Goal: Information Seeking & Learning: Learn about a topic

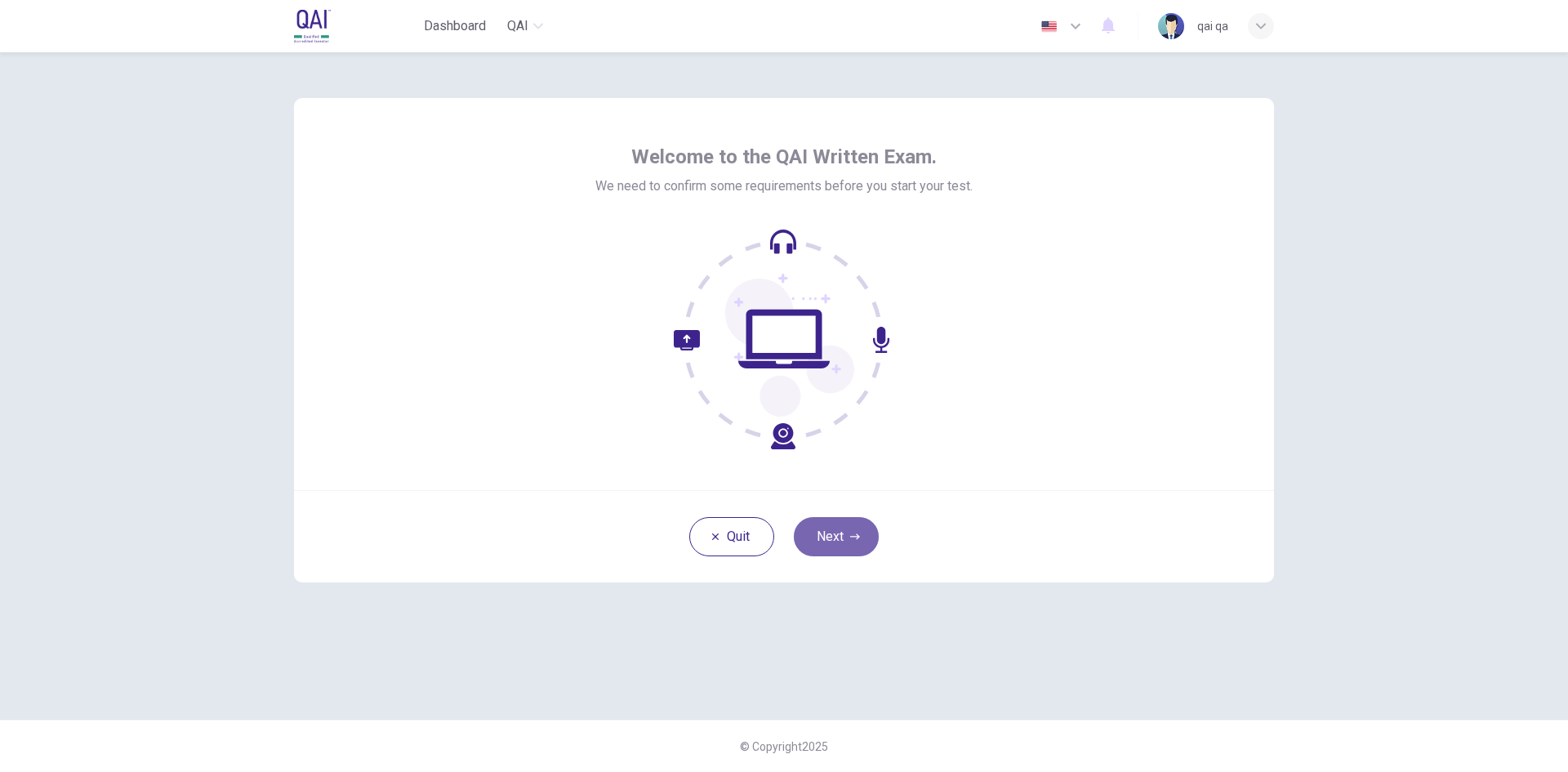
drag, startPoint x: 823, startPoint y: 538, endPoint x: 831, endPoint y: 494, distance: 44.7
click at [824, 538] on button "Next" at bounding box center [836, 537] width 85 height 40
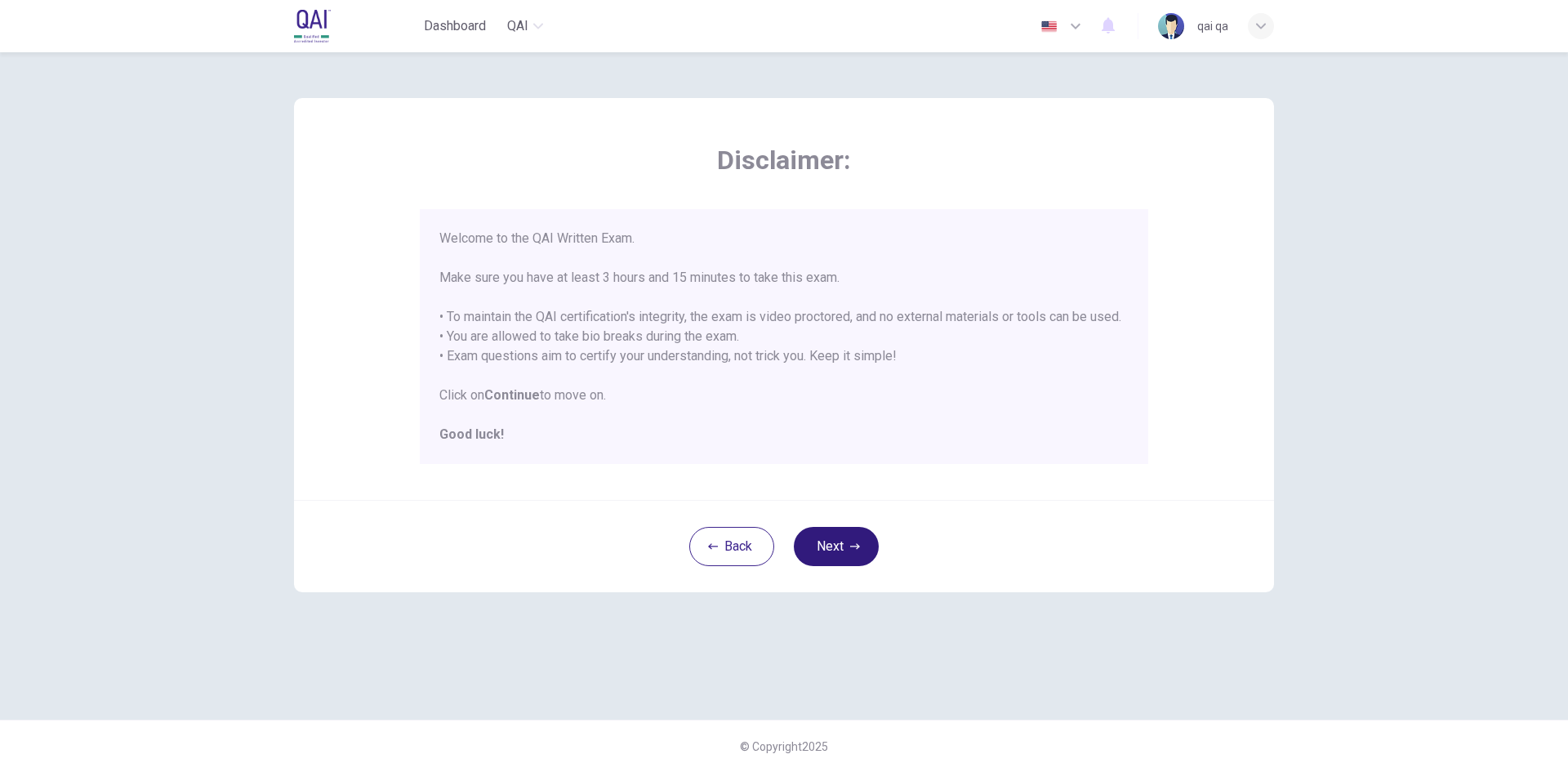
click at [831, 566] on button "Next" at bounding box center [836, 547] width 85 height 40
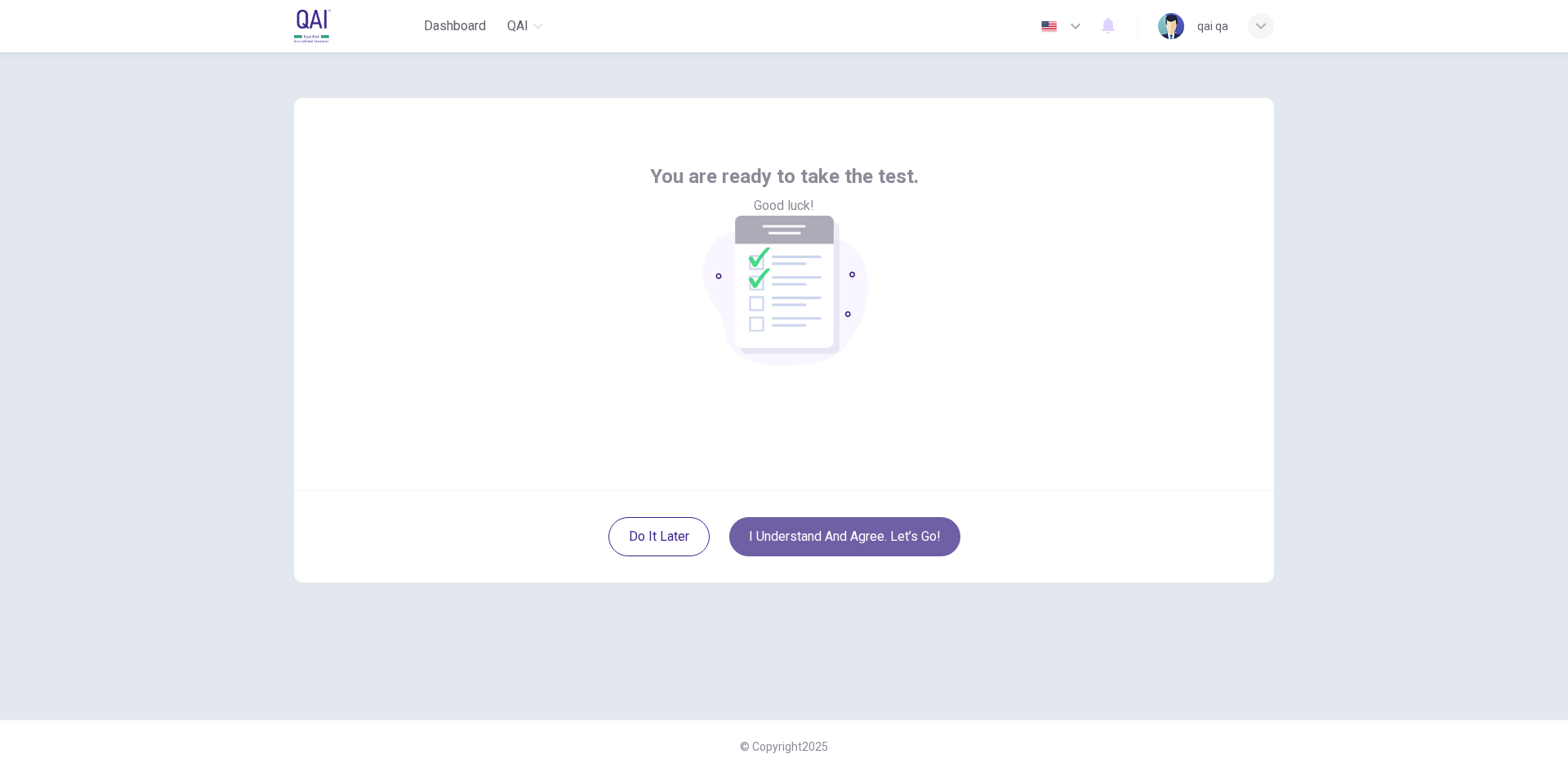
click at [835, 534] on button "I understand and agree. Let’s go!" at bounding box center [844, 537] width 231 height 40
